Goal: Navigation & Orientation: Find specific page/section

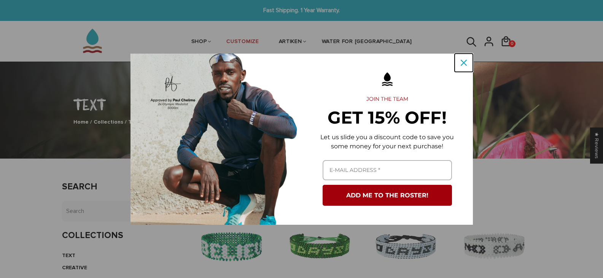
click at [461, 62] on icon "close icon" at bounding box center [464, 63] width 6 height 6
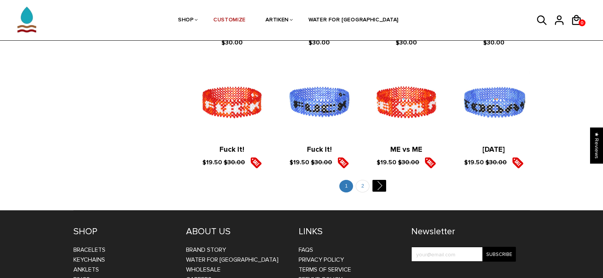
scroll to position [875, 0]
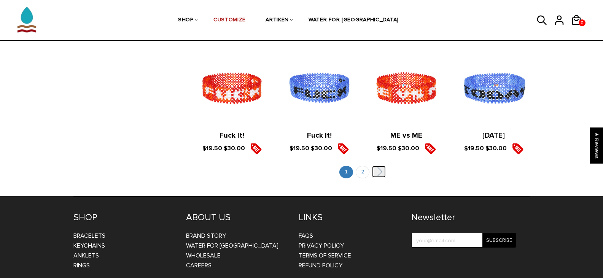
click at [380, 169] on link "" at bounding box center [379, 172] width 14 height 12
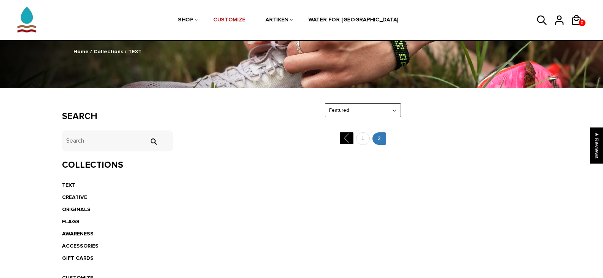
scroll to position [38, 0]
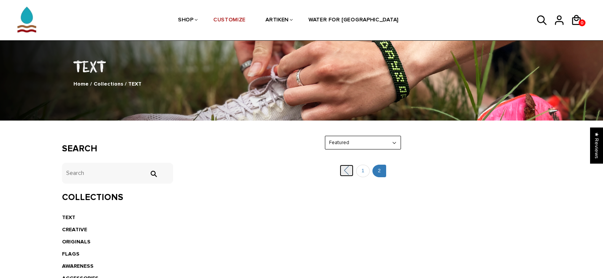
click at [346, 171] on link "" at bounding box center [347, 171] width 14 height 12
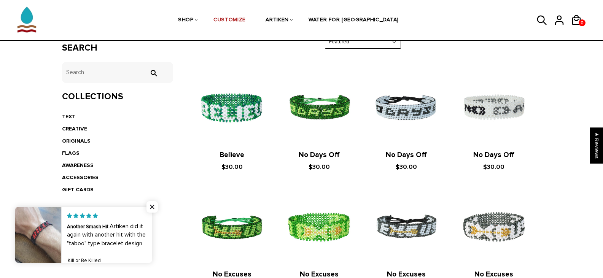
scroll to position [152, 0]
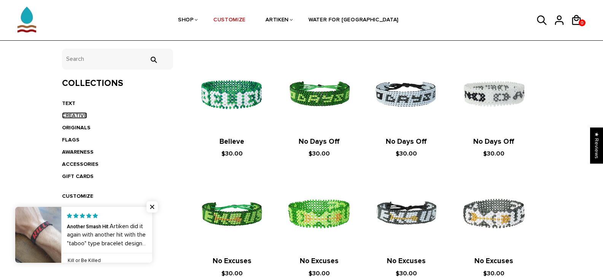
click at [83, 114] on link "CREATIVE" at bounding box center [74, 115] width 25 height 6
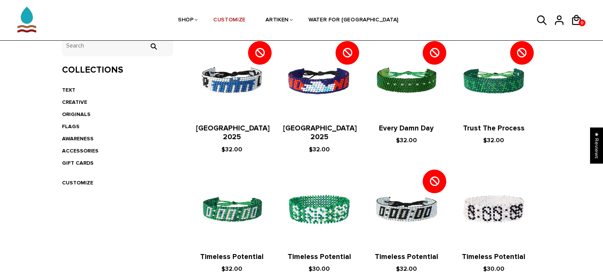
scroll to position [114, 0]
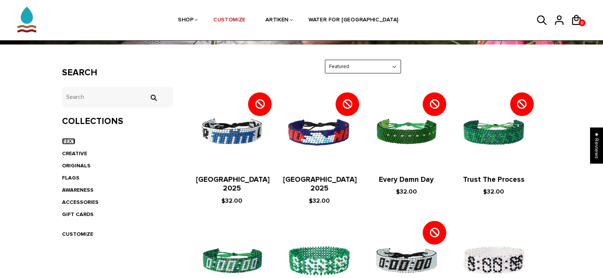
click at [70, 141] on link "TEXT" at bounding box center [68, 141] width 13 height 6
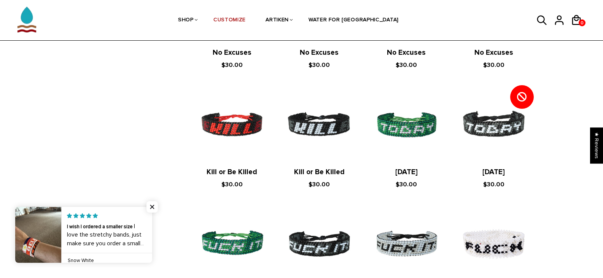
scroll to position [380, 0]
